Goal: Task Accomplishment & Management: Manage account settings

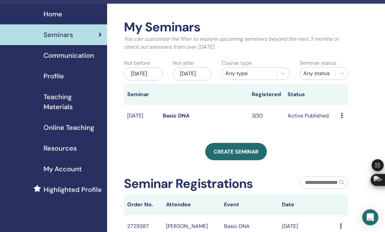
scroll to position [17, 0]
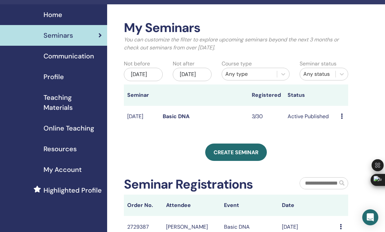
click at [341, 119] on icon at bounding box center [341, 116] width 2 height 5
click at [180, 120] on link "Basic DNA" at bounding box center [176, 116] width 27 height 7
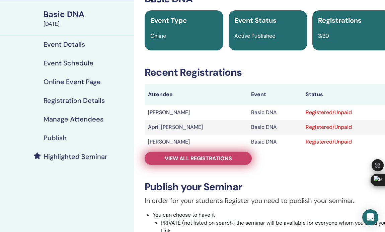
scroll to position [38, 0]
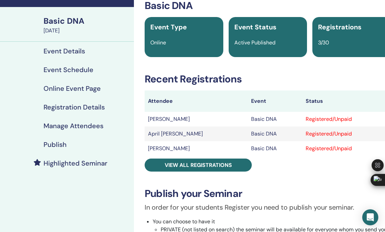
click at [55, 144] on h4 "Publish" at bounding box center [54, 145] width 23 height 8
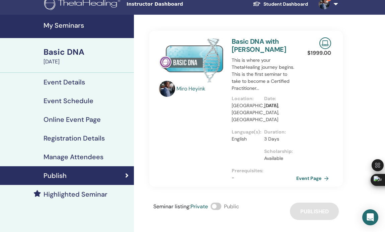
scroll to position [7, 0]
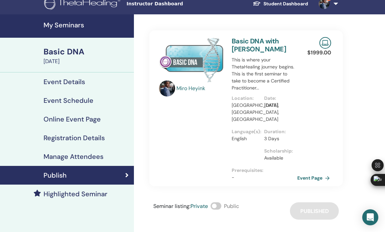
click at [319, 173] on link "Event Page" at bounding box center [314, 178] width 35 height 10
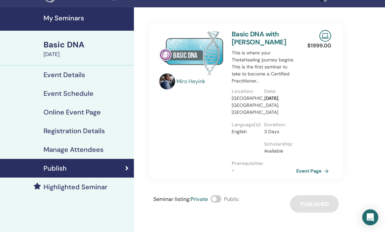
scroll to position [17, 0]
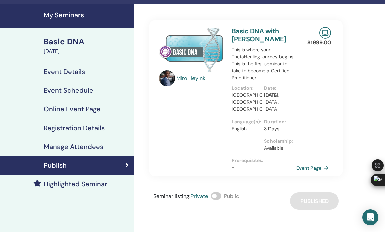
click at [217, 193] on span at bounding box center [215, 196] width 11 height 7
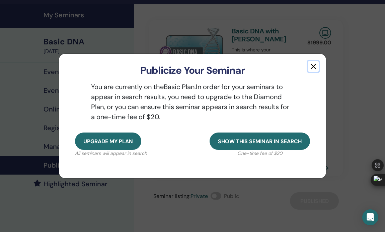
click at [316, 65] on button "button" at bounding box center [313, 66] width 11 height 11
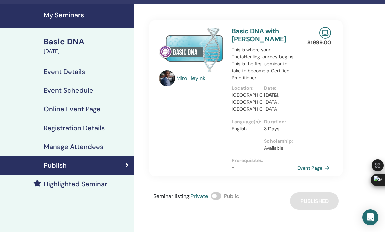
click at [306, 163] on link "Event Page" at bounding box center [314, 168] width 35 height 10
